Goal: Task Accomplishment & Management: Complete application form

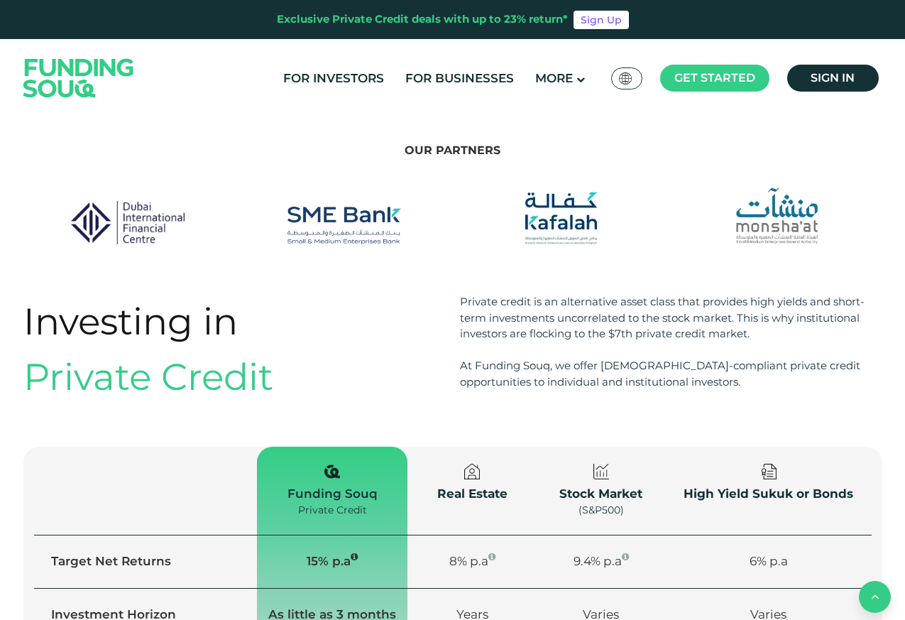
scroll to position [1449, 0]
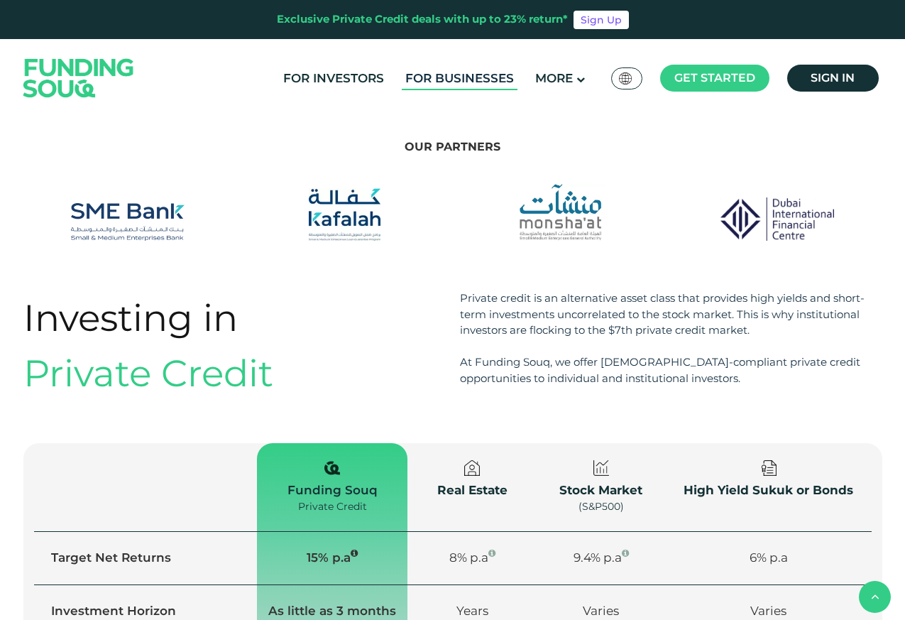
click at [437, 79] on link "For Businesses" at bounding box center [460, 78] width 116 height 23
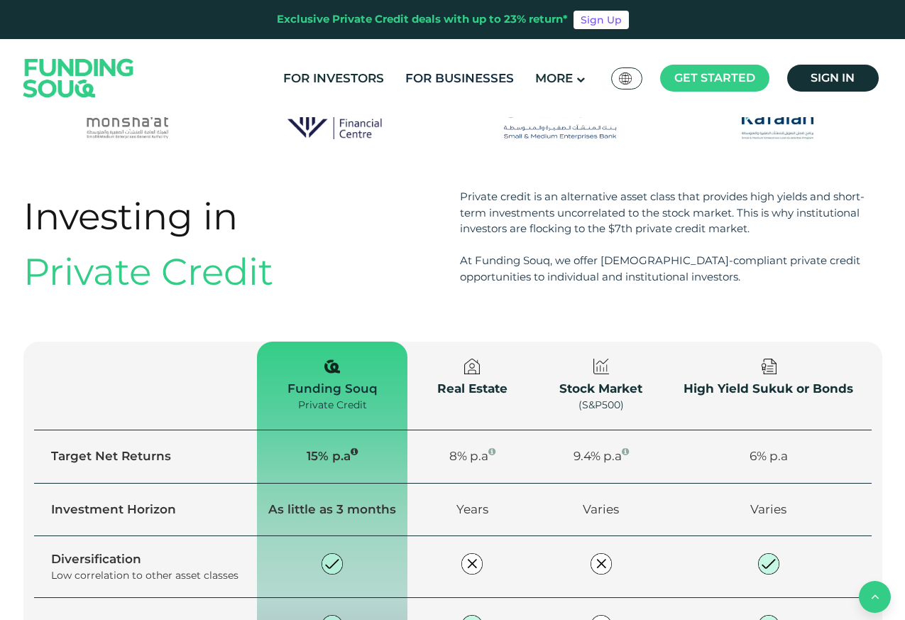
scroll to position [1960, 0]
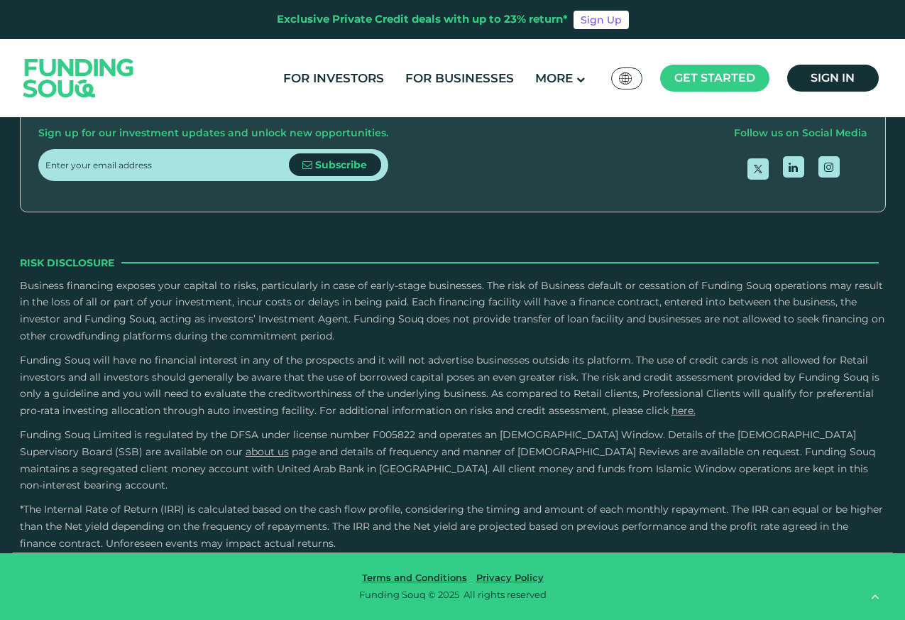
scroll to position [2727, 0]
